Goal: Obtain resource: Download file/media

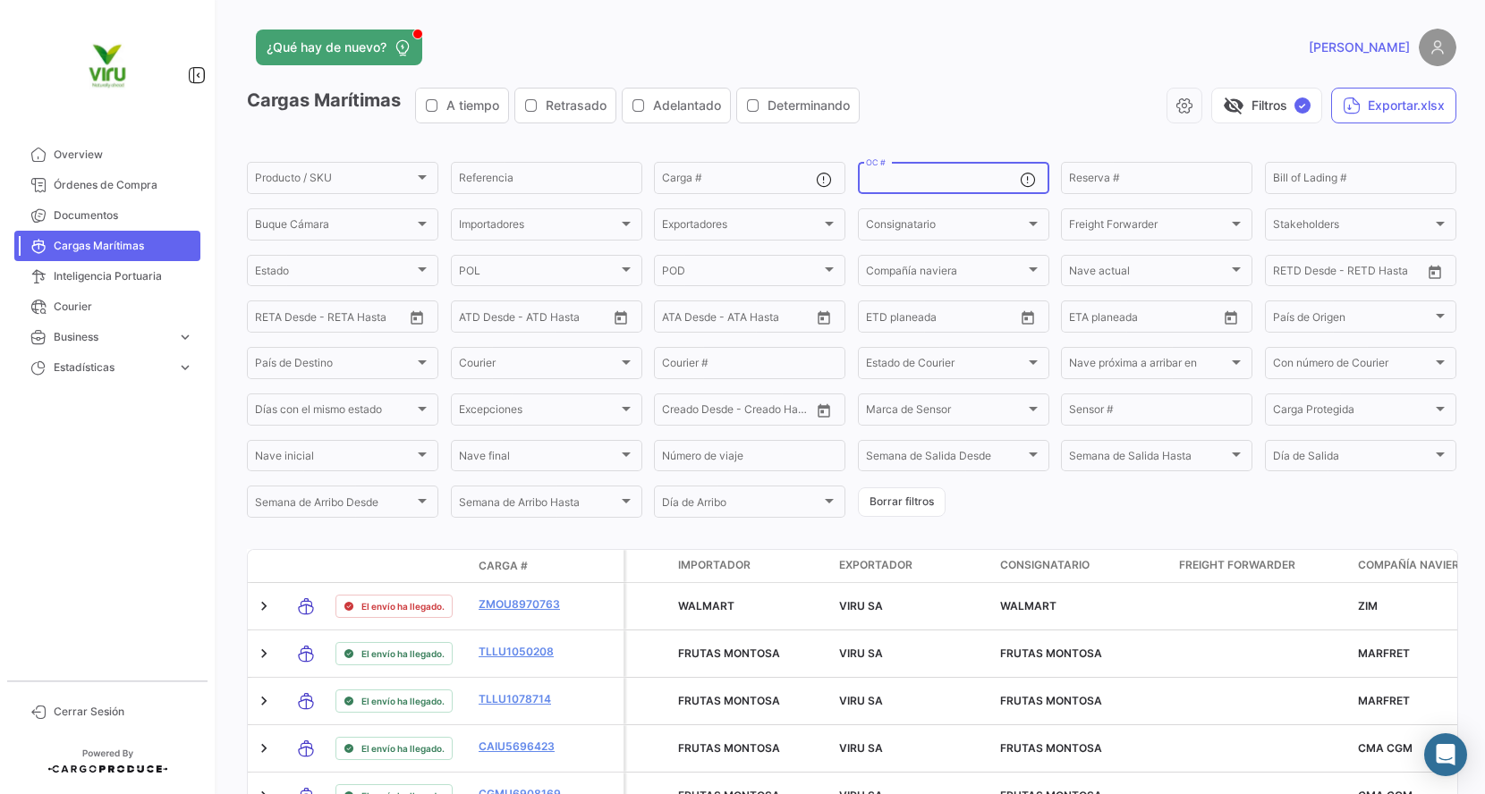
click at [944, 177] on input "OC #" at bounding box center [943, 180] width 154 height 13
paste input "20072942,20072977,20072987,20075775,20075834,20076103,20075440,20075672,2007558…"
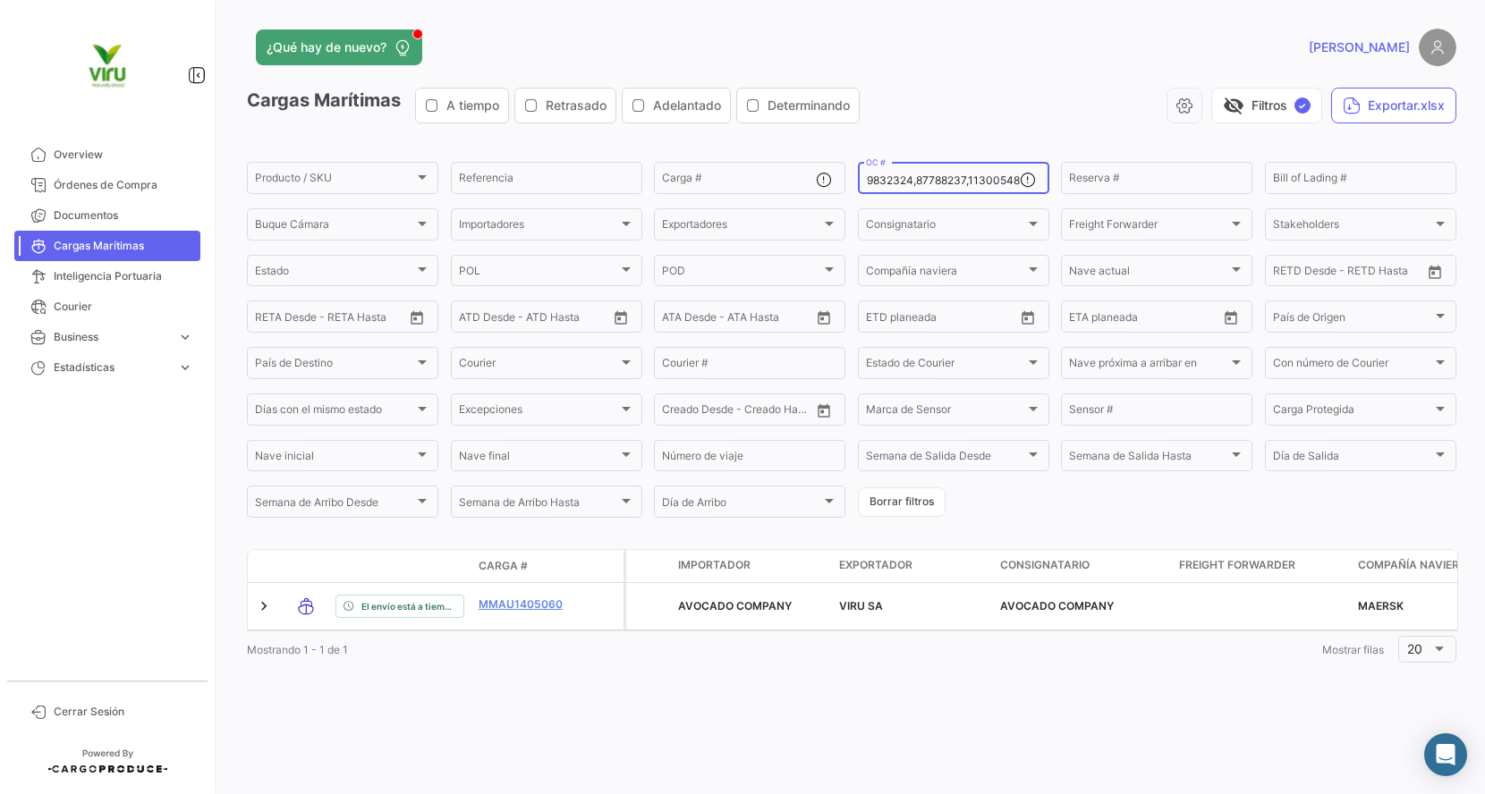
scroll to position [0, 6786]
type input "20072942,20072977,20072987,20075775,20075834,20076103,20075440,20075672,2007558…"
click at [1378, 111] on button "Exportar.xlsx" at bounding box center [1393, 106] width 125 height 36
click at [986, 183] on input "OC #" at bounding box center [943, 180] width 154 height 13
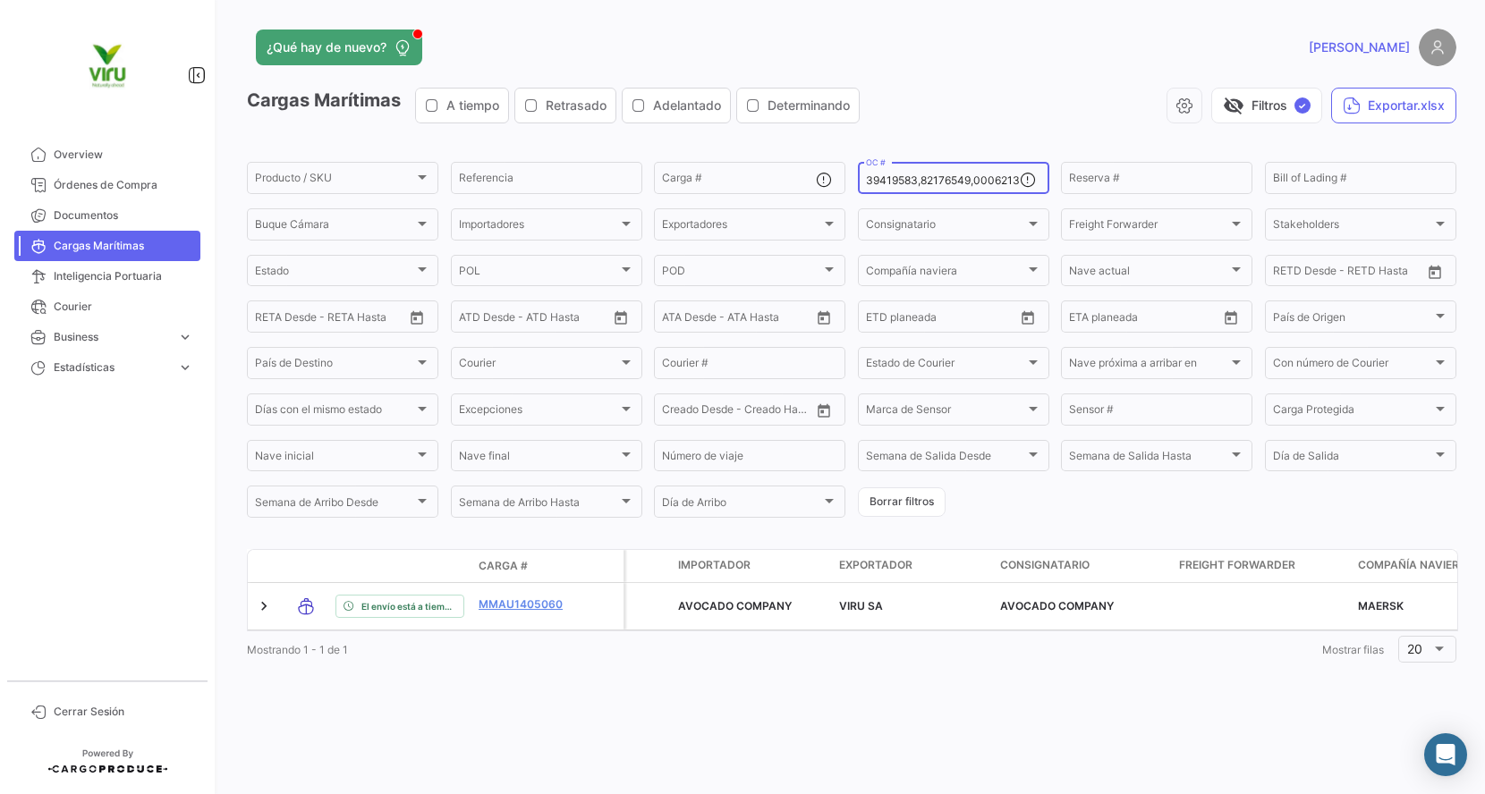
click at [986, 183] on input "OC #" at bounding box center [943, 180] width 154 height 13
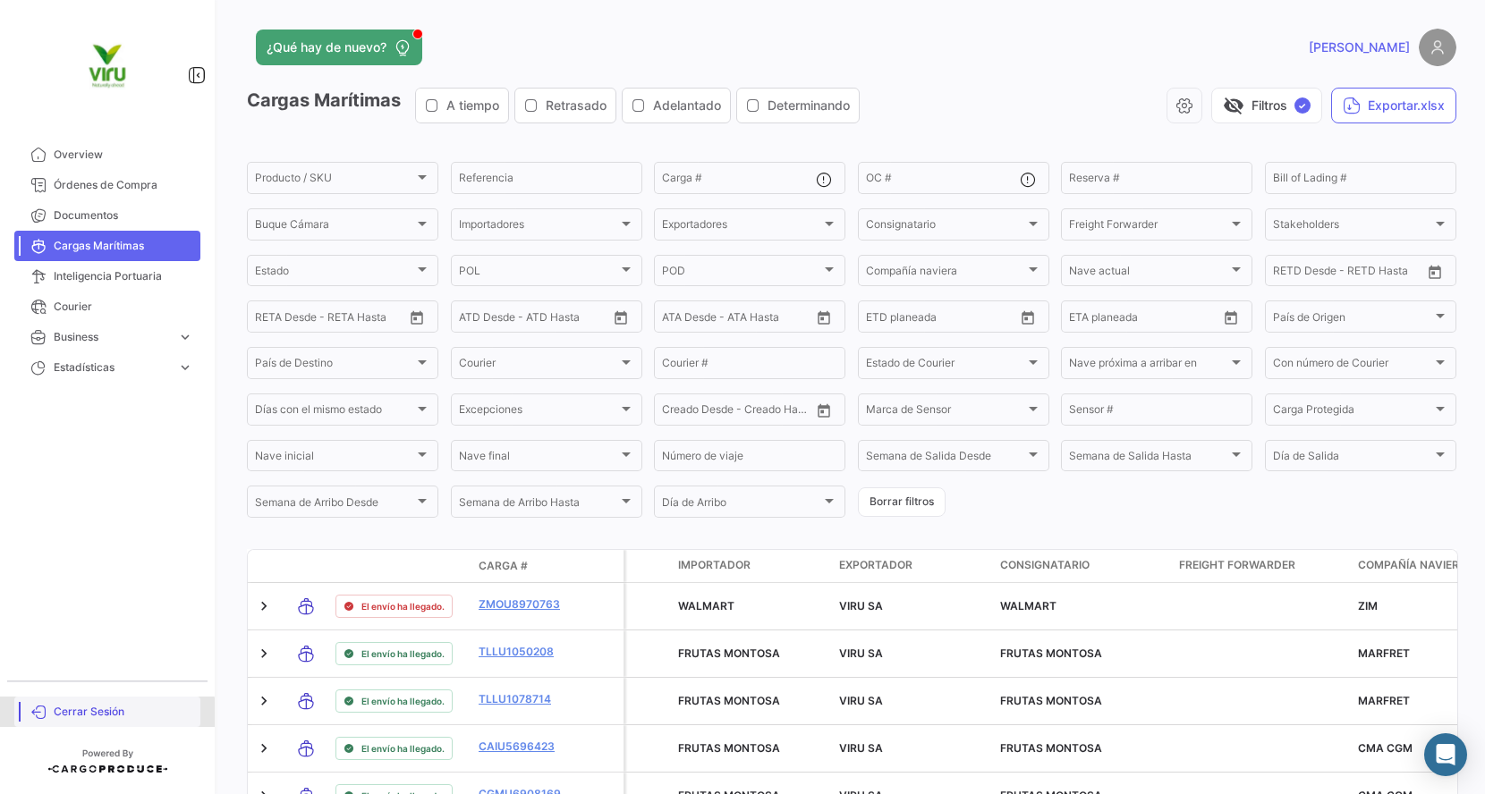
click at [73, 722] on link "Cerrar Sesión" at bounding box center [107, 712] width 186 height 30
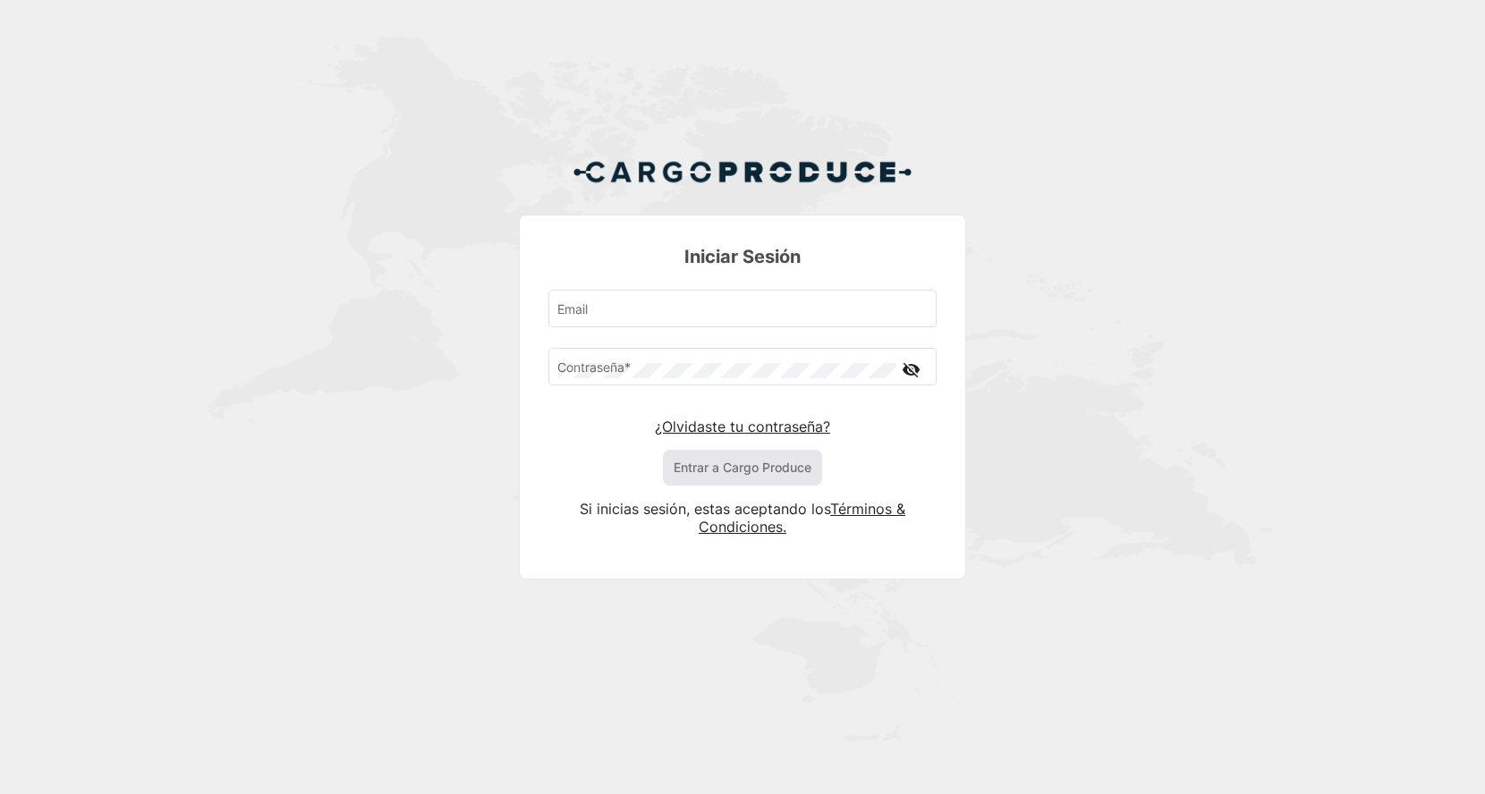
type input "[EMAIL_ADDRESS][DOMAIN_NAME]"
